Goal: Complete application form

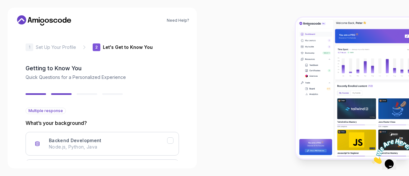
scroll to position [90, 0]
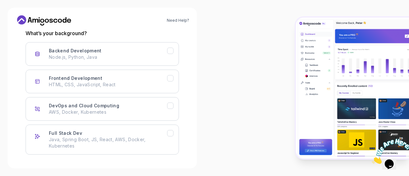
click at [167, 51] on div "Backend Development" at bounding box center [170, 51] width 6 height 6
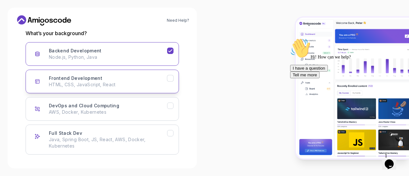
click at [167, 72] on button "Frontend Development HTML, CSS, JavaScript, React" at bounding box center [102, 82] width 153 height 24
click at [409, 172] on div at bounding box center [306, 88] width 204 height 176
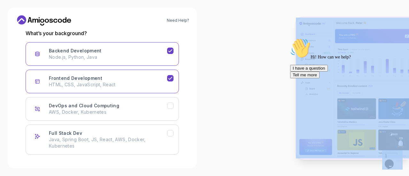
click at [409, 172] on div at bounding box center [306, 88] width 204 height 176
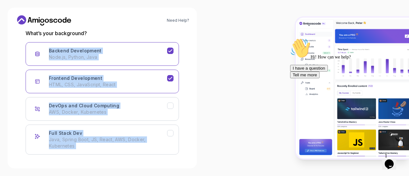
drag, startPoint x: 193, startPoint y: 31, endPoint x: 196, endPoint y: 131, distance: 100.0
click at [196, 131] on div "Need Help? 2 Let's Get to Know You 1 Set Up Your Profile 2 Let's Get to Know Yo…" at bounding box center [102, 88] width 189 height 161
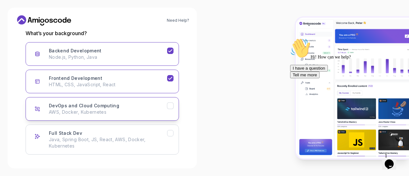
click at [170, 109] on button "DevOps and Cloud Computing AWS, Docker, Kubernetes" at bounding box center [102, 109] width 153 height 24
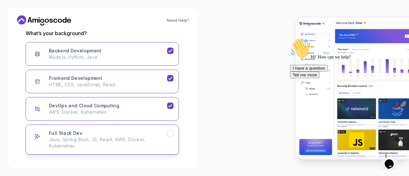
click at [170, 132] on icon "Full Stack Dev" at bounding box center [170, 133] width 6 height 6
click at [188, 157] on div "2 Let's Get to Know You 1 Set Up Your Profile 2 Let's Get to Know You Getting t…" at bounding box center [102, 96] width 174 height 130
drag, startPoint x: 188, startPoint y: 157, endPoint x: 190, endPoint y: 191, distance: 34.2
click at [190, 176] on html "Need Help? 2 Let's Get to Know You 1 Set Up Your Profile 2 Let's Get to Know Yo…" at bounding box center [204, 88] width 409 height 176
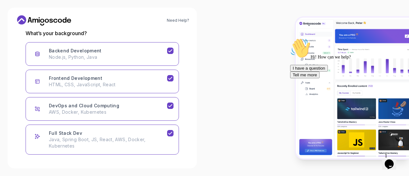
click at [188, 157] on div "2 Let's Get to Know You 1 Set Up Your Profile 2 Let's Get to Know You Getting t…" at bounding box center [102, 96] width 174 height 130
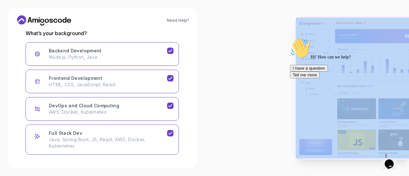
click at [188, 157] on div "2 Let's Get to Know You 1 Set Up Your Profile 2 Let's Get to Know You Getting t…" at bounding box center [102, 96] width 174 height 130
